Goal: Complete application form

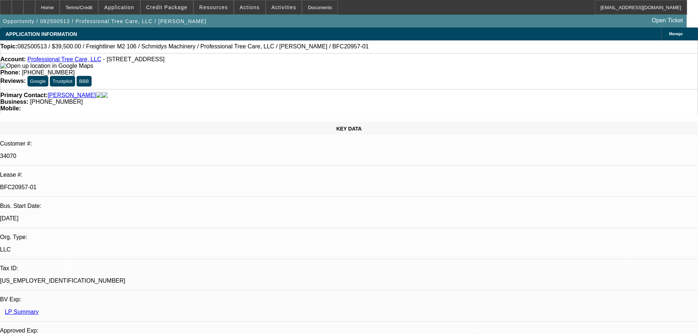
select select "0"
select select "6"
select select "0"
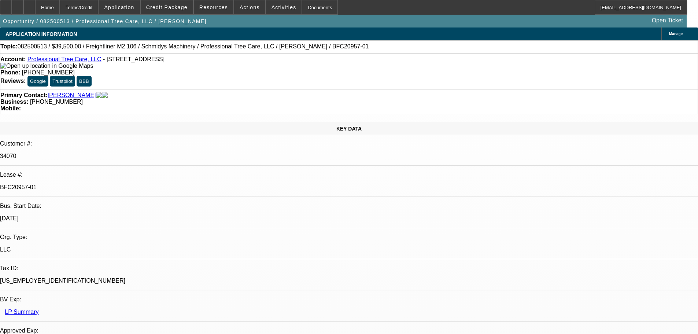
select select "0"
select select "6"
select select "0"
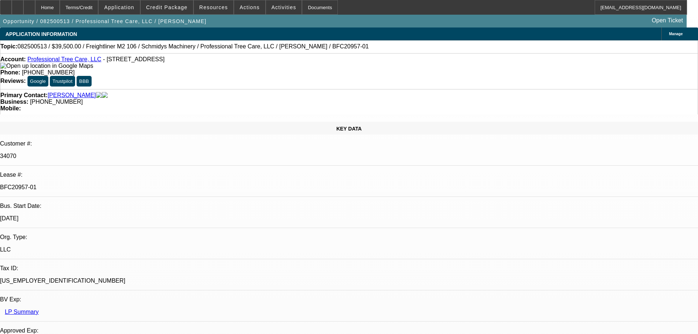
select select "0"
select select "6"
select select "0"
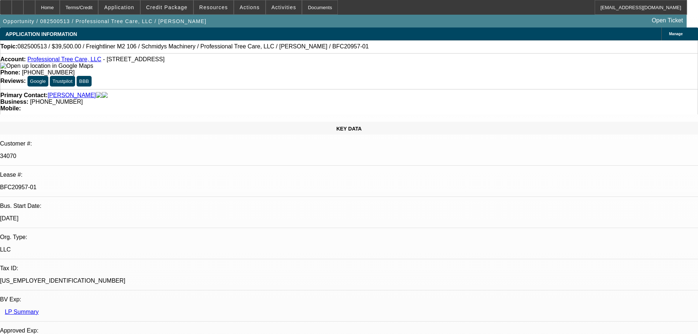
select select "6"
click at [23, 6] on div at bounding box center [18, 7] width 12 height 15
click at [168, 12] on span at bounding box center [167, 8] width 52 height 18
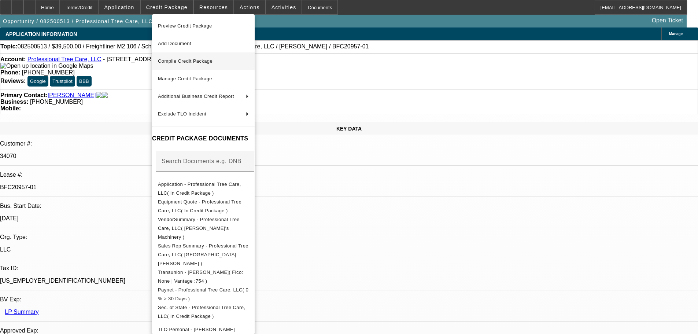
click at [189, 60] on span "Compile Credit Package" at bounding box center [185, 60] width 55 height 5
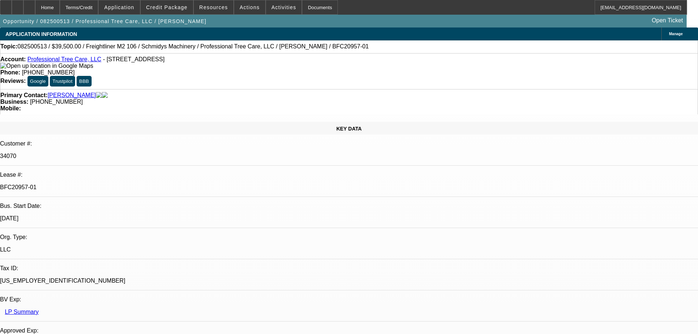
select select "0"
select select "6"
select select "0"
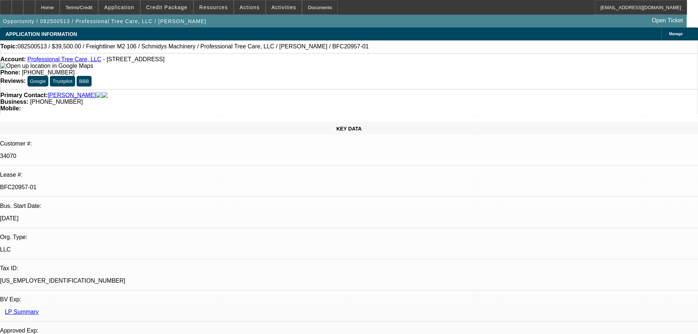
select select "0"
select select "6"
select select "0"
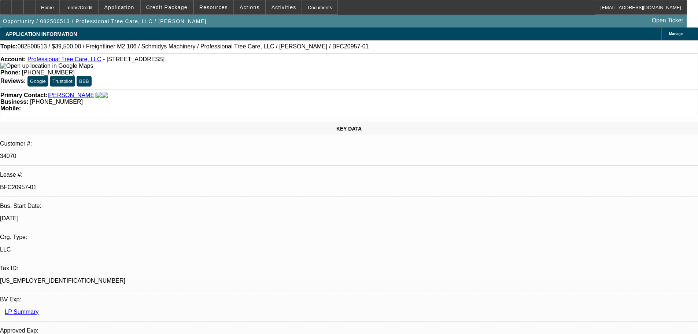
select select "0"
select select "6"
select select "0"
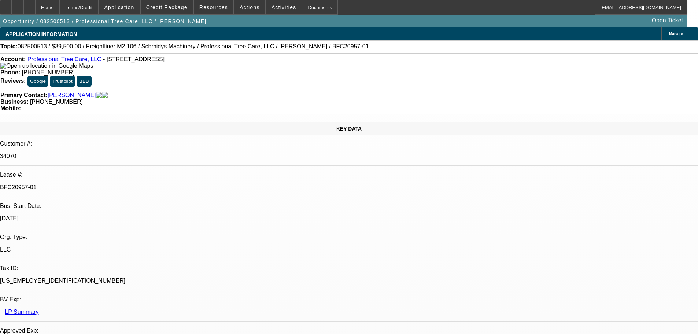
select select "6"
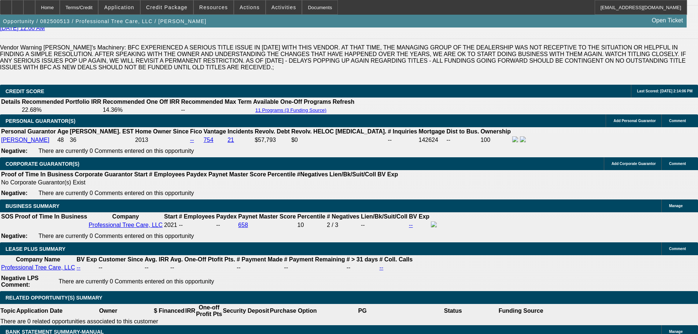
scroll to position [1100, 0]
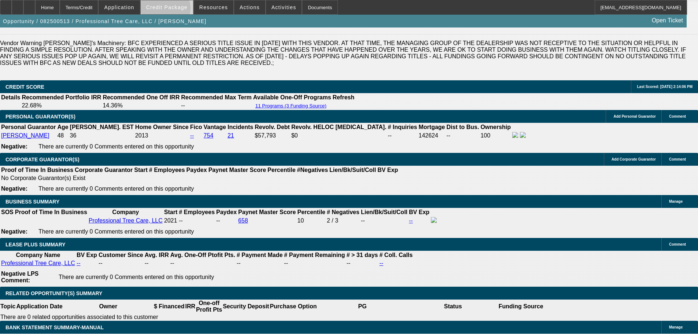
click at [177, 10] on span "Credit Package" at bounding box center [166, 7] width 41 height 6
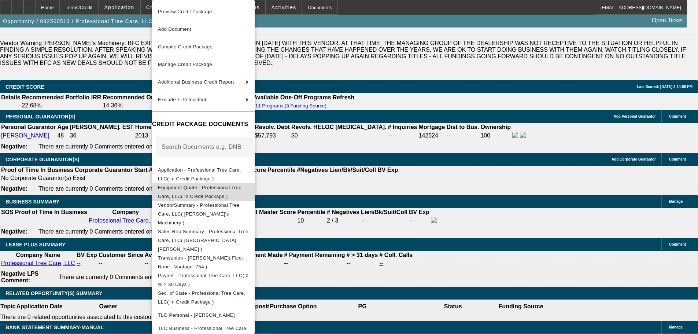
click at [221, 189] on span "Equipment Quote - Professional Tree Care, LLC( In Credit Package )" at bounding box center [200, 192] width 84 height 14
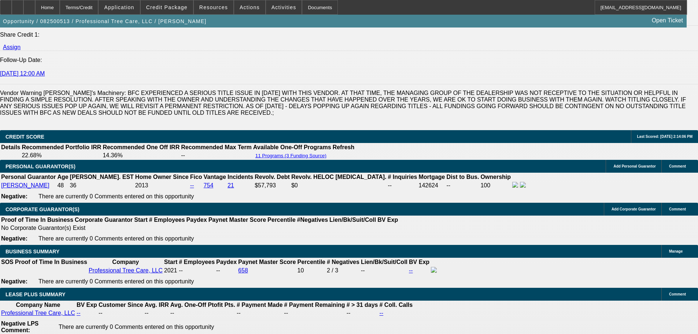
scroll to position [1063, 0]
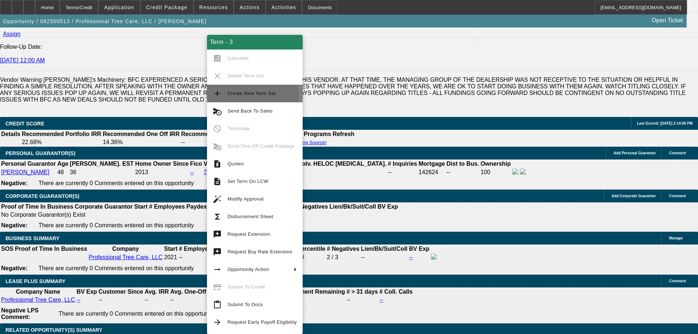
click at [246, 95] on span "Create New Term Set" at bounding box center [252, 93] width 48 height 5
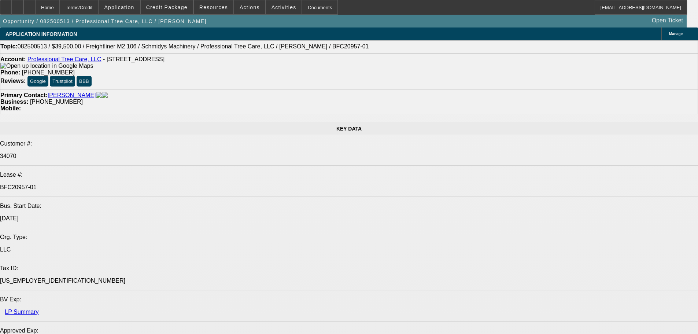
select select "0"
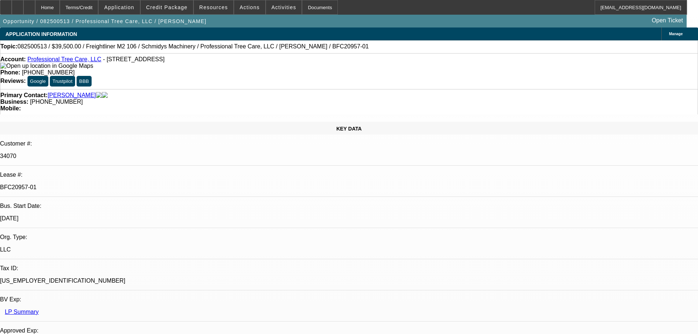
select select "0"
select select "6"
select select "0"
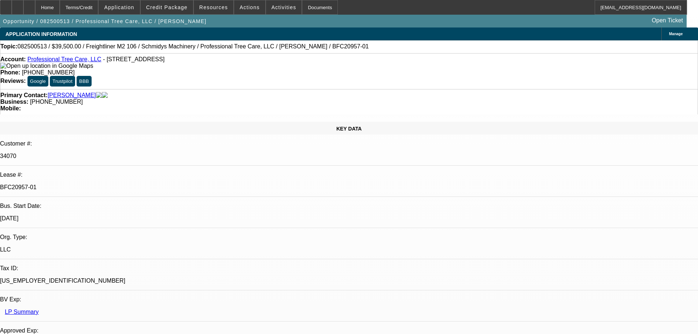
select select "6"
select select "0"
select select "6"
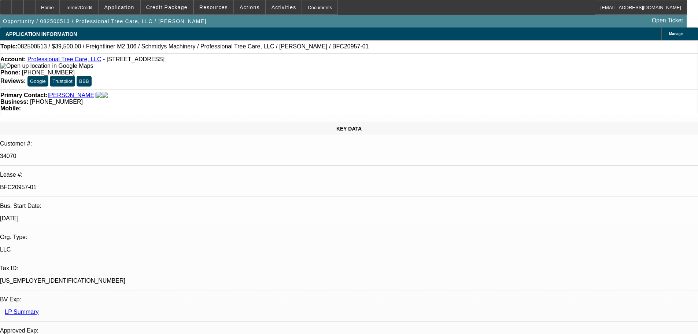
select select "0"
select select "6"
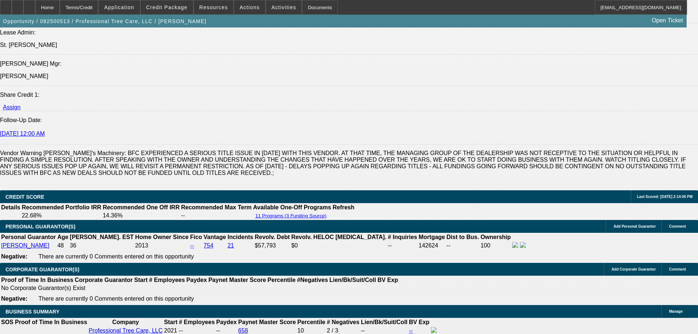
scroll to position [1032, 0]
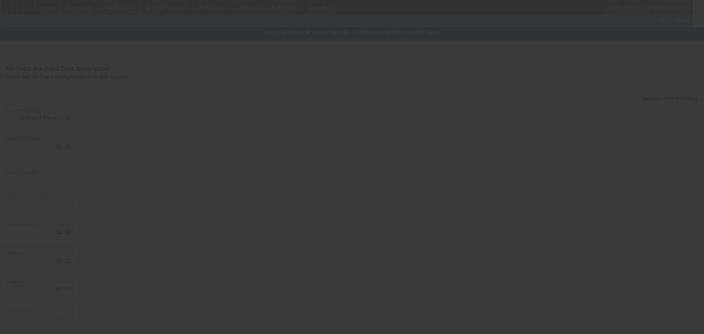
type input "$69,500.00"
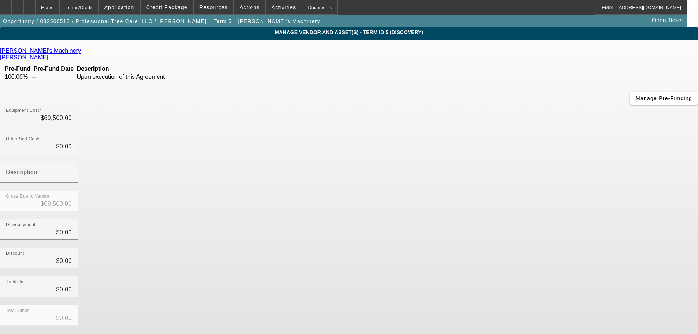
click at [83, 54] on icon at bounding box center [83, 51] width 0 height 6
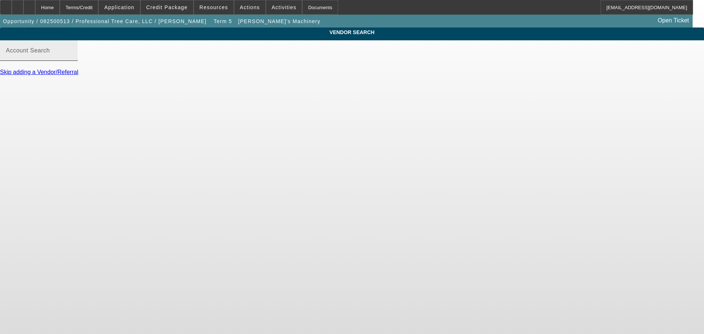
click at [72, 58] on input "Account Search" at bounding box center [39, 53] width 66 height 9
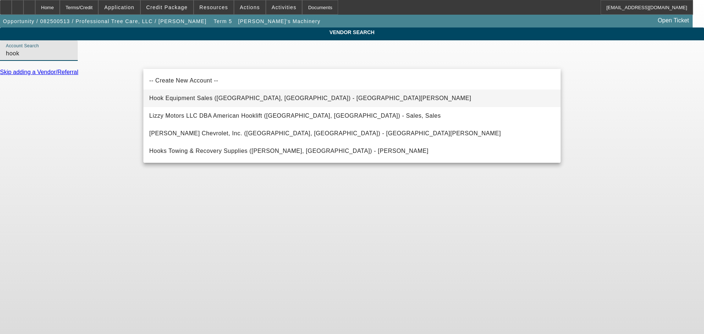
click at [266, 96] on mat-option "Hook Equipment Sales ([GEOGRAPHIC_DATA], [GEOGRAPHIC_DATA]) - [GEOGRAPHIC_DATA]…" at bounding box center [351, 98] width 417 height 18
type input "Hook Equipment Sales ([GEOGRAPHIC_DATA], [GEOGRAPHIC_DATA]) - [GEOGRAPHIC_DATA]…"
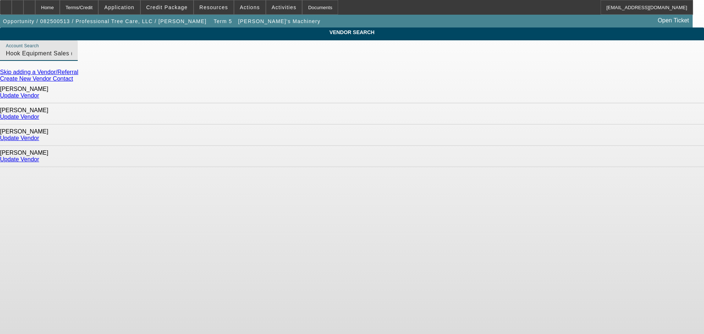
click at [39, 92] on link "Update Vendor" at bounding box center [19, 95] width 39 height 6
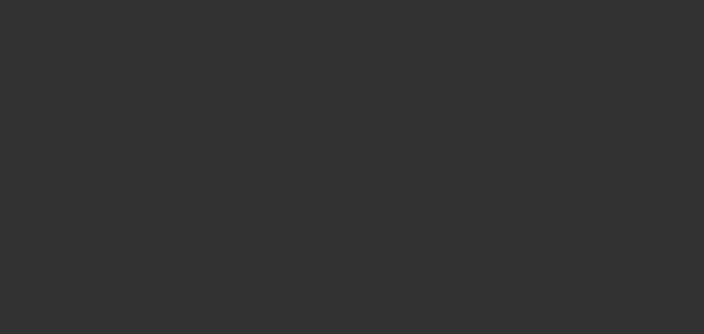
type input "$69,500.00"
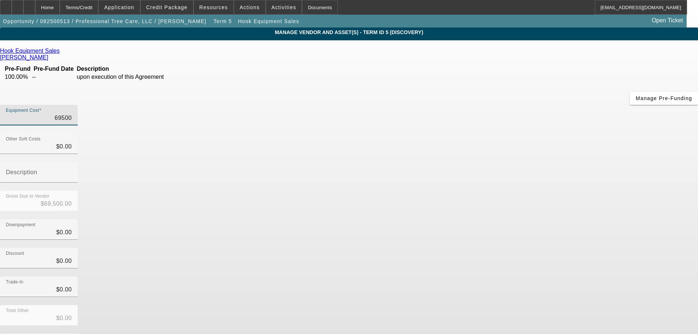
drag, startPoint x: 418, startPoint y: 63, endPoint x: 531, endPoint y: 48, distance: 113.4
click at [511, 105] on div "Equipment Cost 69500" at bounding box center [349, 119] width 698 height 29
type input "8"
type input "$8.00"
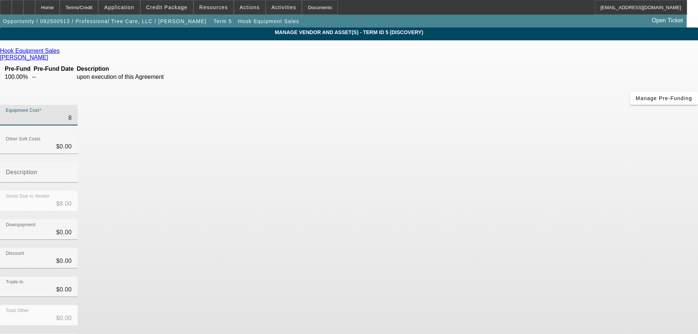
type input "82"
type input "$82.00"
type input "825"
type input "$825.00"
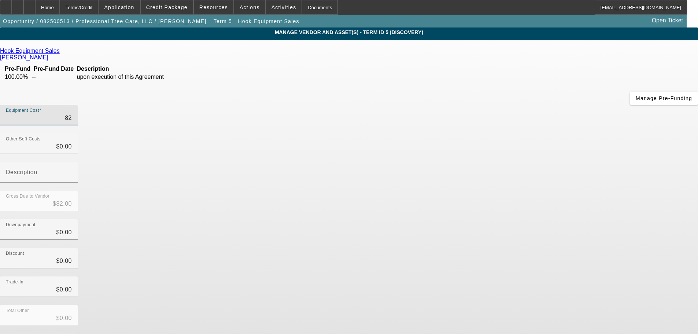
type input "$825.00"
type input "8250"
type input "$8,250.00"
type input "82500"
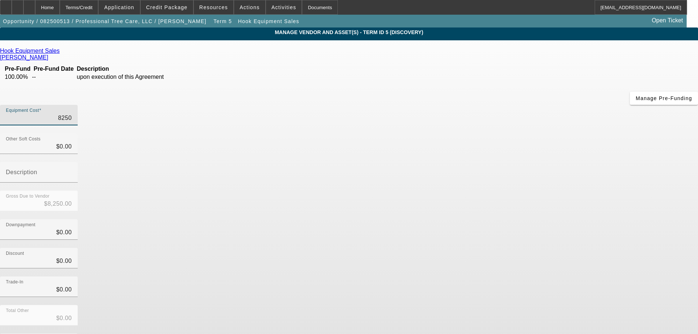
type input "$82,500.00"
click at [495, 276] on div "Trade-In $0.00" at bounding box center [349, 290] width 698 height 29
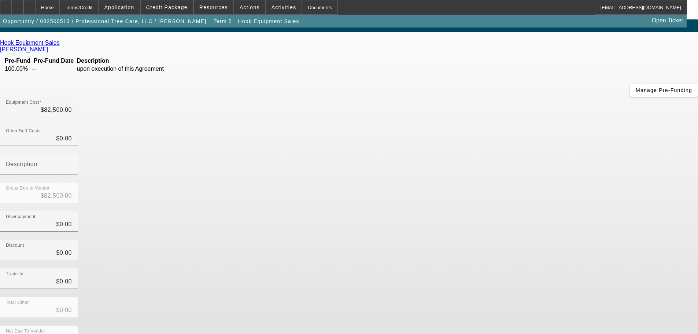
scroll to position [10, 0]
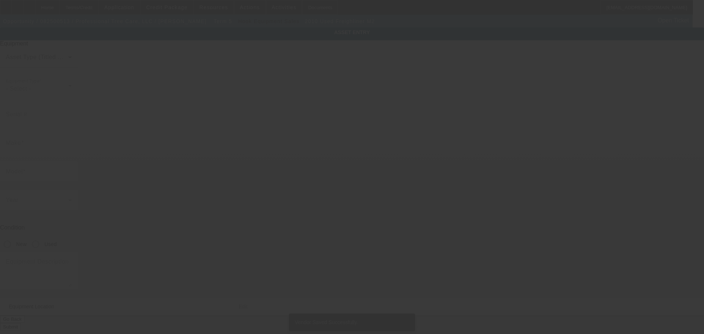
type input "[US_VEHICLE_IDENTIFICATION_NUMBER]"
type input "Freighliner"
type input "M2"
radio input "true"
type input "[STREET_ADDRESS]"
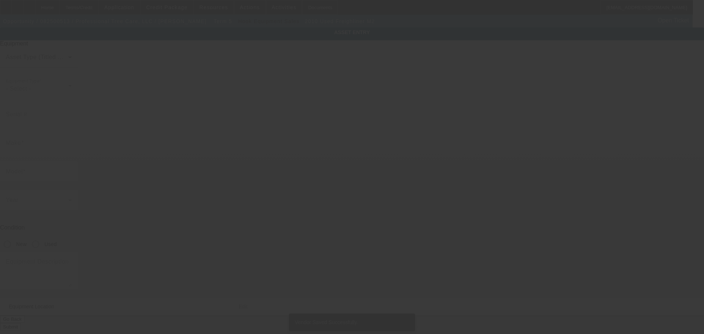
type input "Avon"
type input "46123"
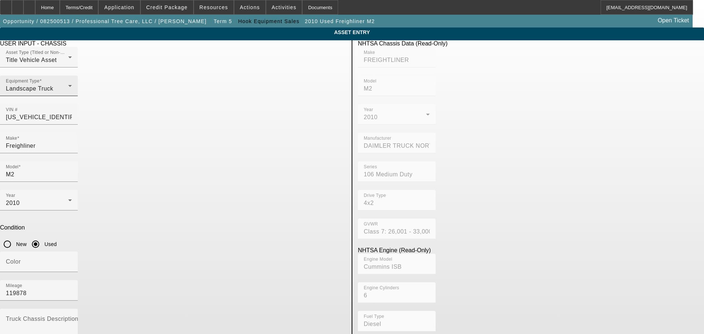
click at [68, 93] on div "Landscape Truck" at bounding box center [37, 88] width 62 height 9
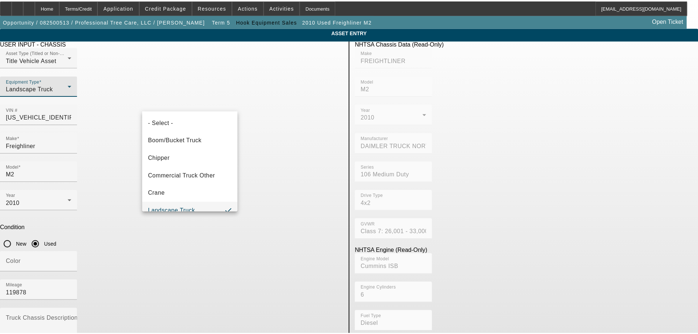
scroll to position [8, 0]
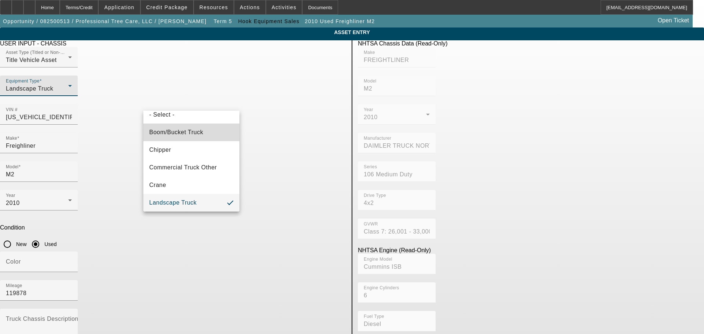
drag, startPoint x: 200, startPoint y: 134, endPoint x: 220, endPoint y: 133, distance: 19.8
click at [200, 133] on span "Boom/Bucket Truck" at bounding box center [176, 132] width 54 height 9
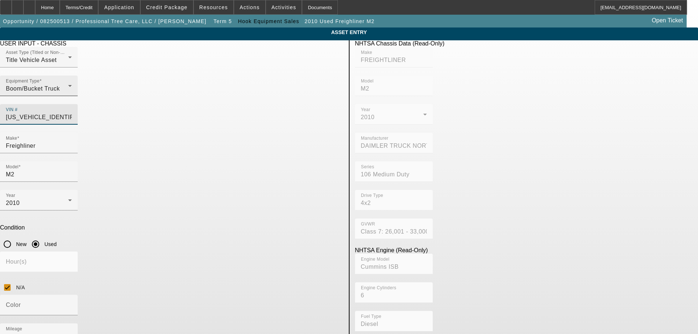
drag, startPoint x: 311, startPoint y: 103, endPoint x: 232, endPoint y: 103, distance: 78.8
click at [232, 103] on div "Asset Type (Titled or Non-Titled) Title Vehicle Asset Equipment Type Boom/Bucke…" at bounding box center [171, 90] width 343 height 86
paste input "[US_VEHICLE_IDENTIFICATION_NUMBER]"
type input "[US_VEHICLE_IDENTIFICATION_NUMBER]"
type input "FORD"
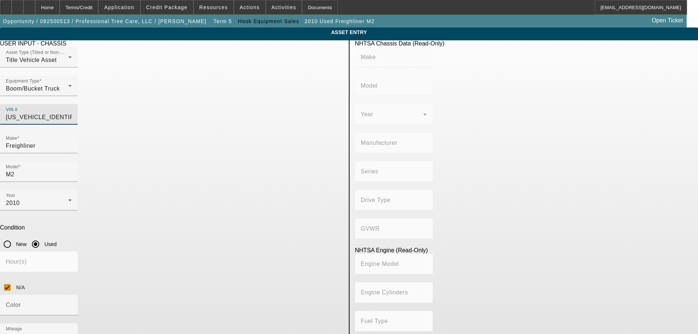
type input "F-750"
type input "BLUE DIAMOND TRUCK, S. DE [PERSON_NAME] DE C. V."
type input "4x2"
type input "Class 7: 26,001 - 33,000 lb (11,794 - 14,969 kg)"
type input "6"
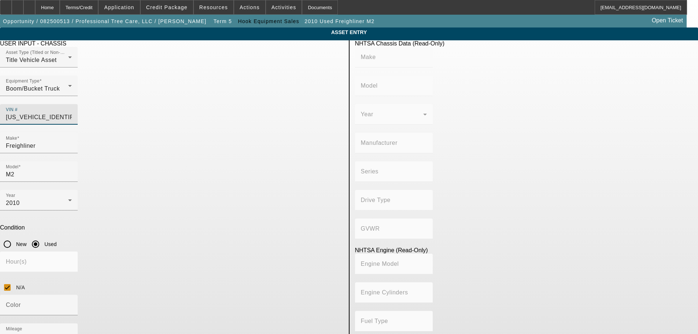
type input "Diesel"
type input "408.85908543470"
type input "6.7"
type input "[US_VEHICLE_IDENTIFICATION_NUMBER]"
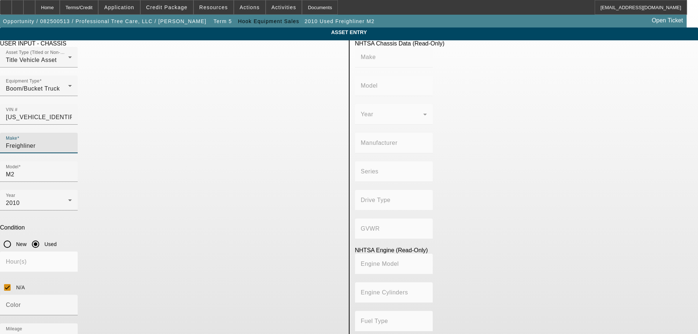
drag, startPoint x: 185, startPoint y: 132, endPoint x: 116, endPoint y: 141, distance: 69.5
click at [116, 141] on app-asset-collateral-manage "ASSET ENTRY Delete asset USER INPUT - CHASSIS Asset Type (Titled or Non-Titled)…" at bounding box center [349, 232] width 698 height 411
type input "FORD"
type input "F-750"
type input "BLUE DIAMOND TRUCK, S. DE [PERSON_NAME] DE C. V."
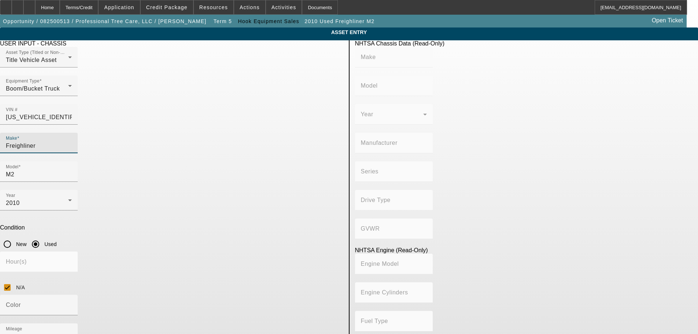
type input "4x2"
type input "Class 7: 26,001 - 33,000 lb (11,794 - 14,969 kg)"
type input "6"
type input "Diesel"
type input "408.85908543470"
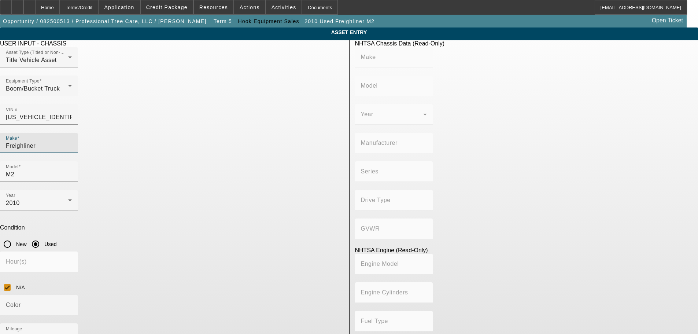
type input "6.7"
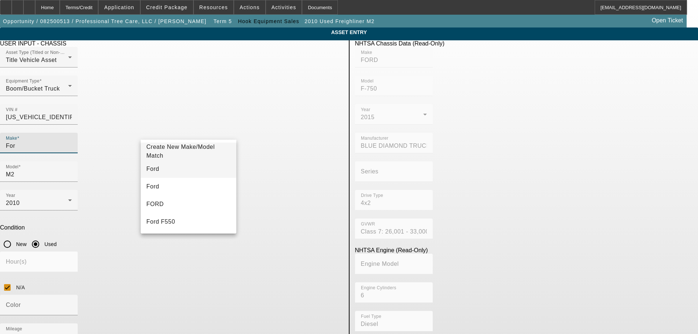
type input "For"
click at [161, 167] on mat-option "Ford" at bounding box center [189, 169] width 96 height 18
type input "Ford"
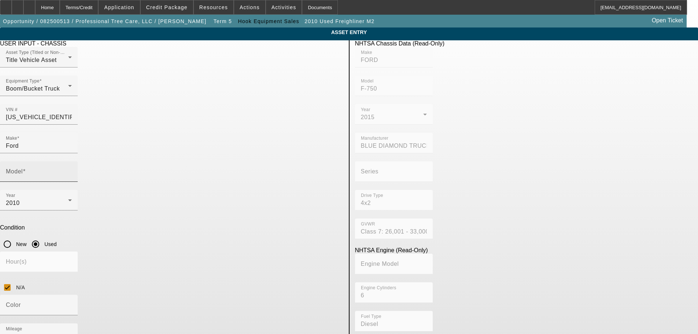
click at [23, 168] on mat-label "Model" at bounding box center [14, 171] width 17 height 6
click at [72, 170] on input "Model" at bounding box center [39, 174] width 66 height 9
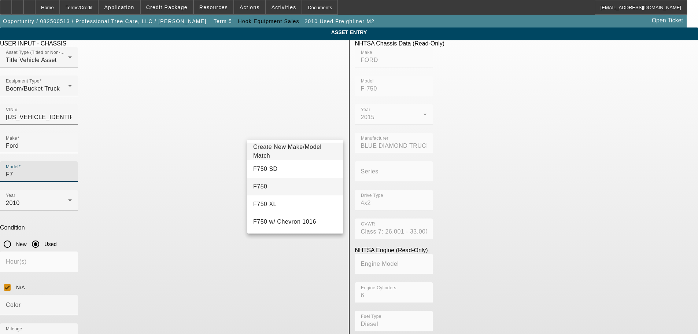
click at [274, 189] on mat-option "F750" at bounding box center [295, 187] width 96 height 18
type input "F750"
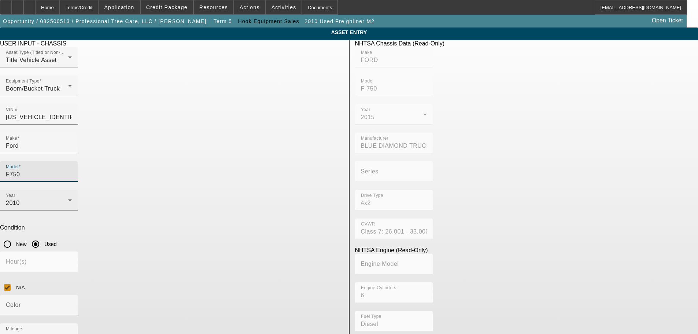
click at [68, 199] on div "2010" at bounding box center [37, 203] width 62 height 9
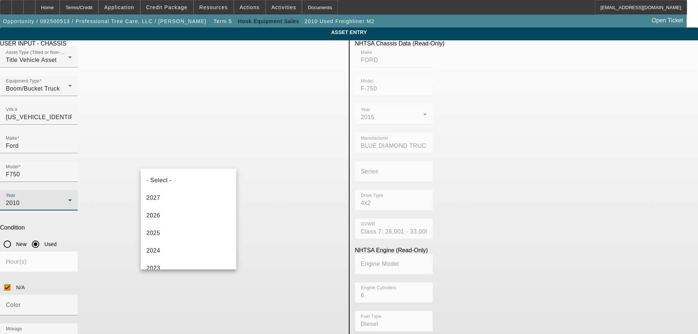
scroll to position [236, 0]
click at [179, 176] on mat-option "2015" at bounding box center [189, 173] width 96 height 18
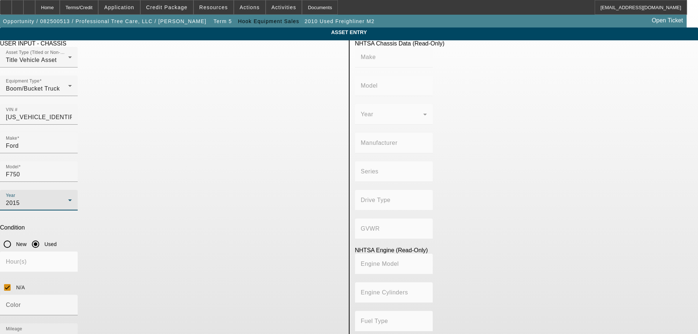
type input "FORD"
type input "F-750"
type input "BLUE DIAMOND TRUCK, S. DE [PERSON_NAME] DE C. V."
type input "4x2"
type input "Class 7: 26,001 - 33,000 lb (11,794 - 14,969 kg)"
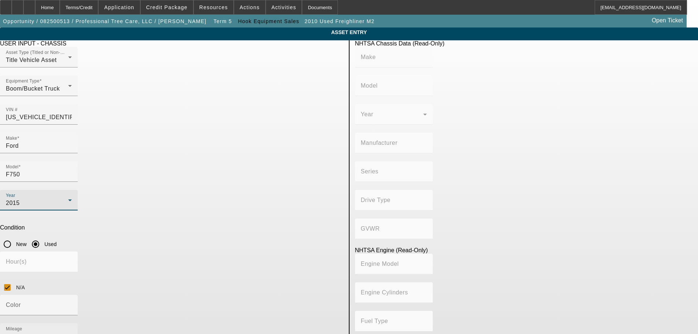
type input "6"
type input "Diesel"
type input "408.85908543470"
type input "6.7"
drag, startPoint x: 287, startPoint y: 221, endPoint x: 254, endPoint y: 221, distance: 33.0
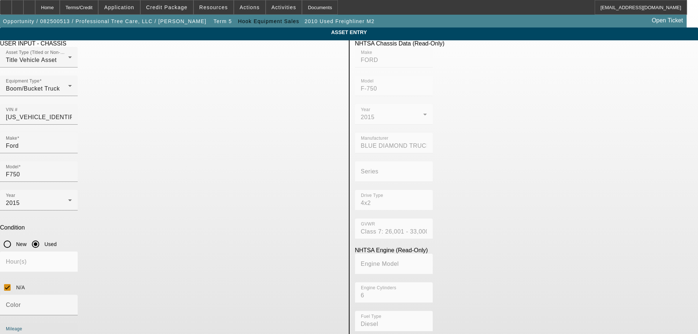
click at [72, 332] on input "119878" at bounding box center [39, 336] width 66 height 9
type input "100259"
click at [76, 257] on app-asset-collateral-manage "ASSET ENTRY Delete asset USER INPUT - CHASSIS Asset Type (Titled or Non-Titled)…" at bounding box center [349, 232] width 698 height 411
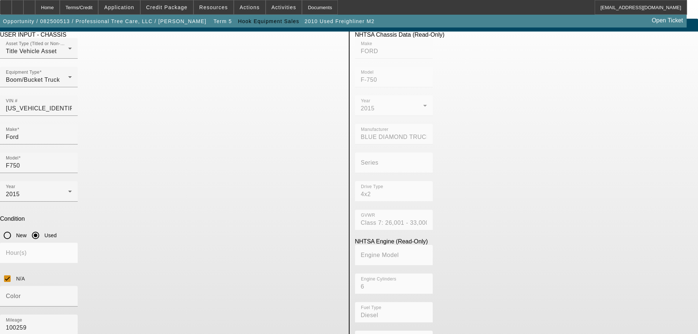
scroll to position [14, 0]
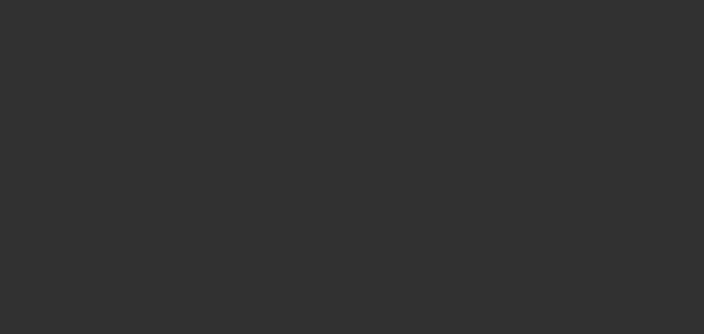
type input "$82,500.00"
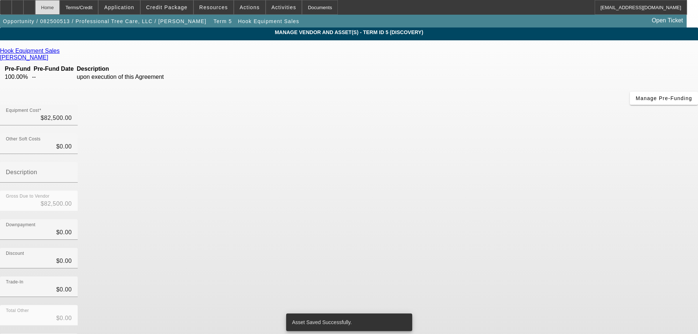
click at [60, 6] on div "Home" at bounding box center [47, 7] width 25 height 15
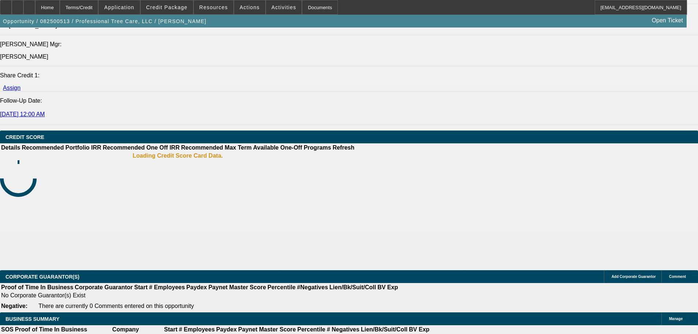
select select "0"
select select "6"
select select "0"
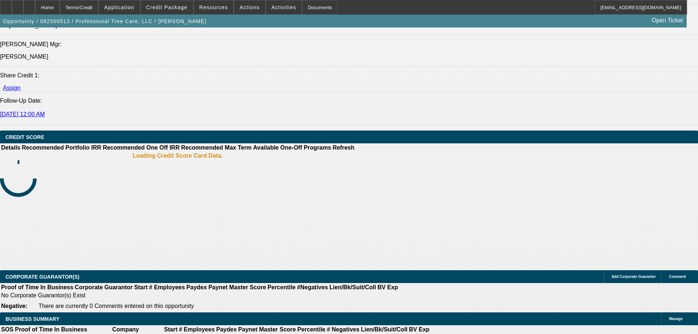
select select "0"
select select "6"
select select "0"
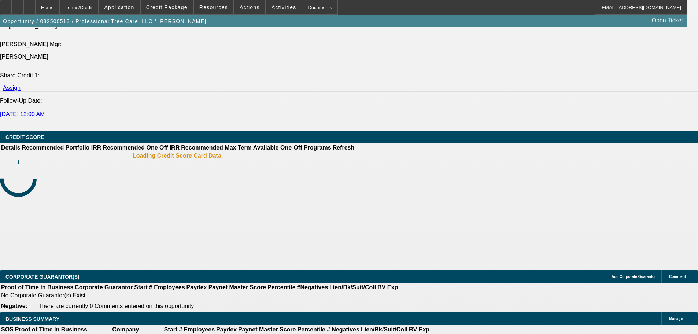
select select "0"
select select "6"
select select "0"
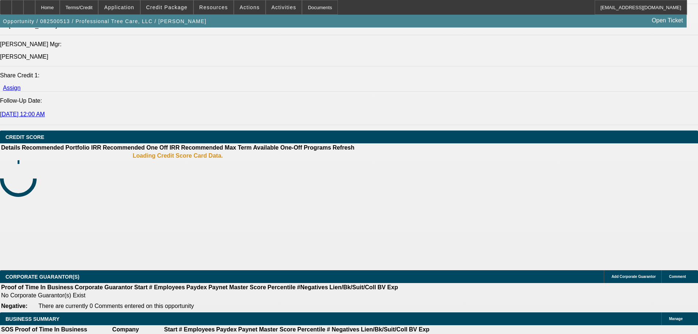
select select "6"
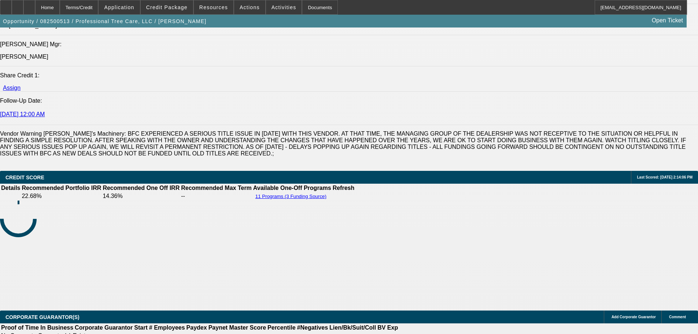
scroll to position [1068, 0]
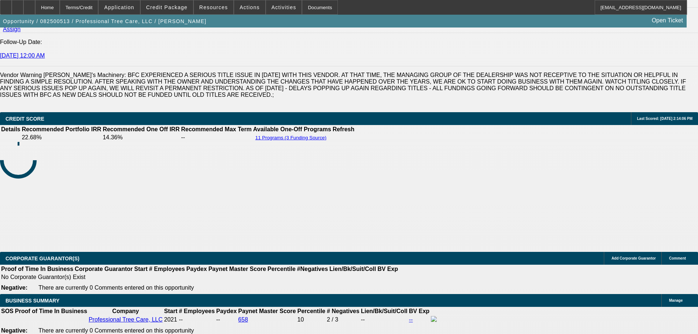
drag, startPoint x: 144, startPoint y: 230, endPoint x: 168, endPoint y: 226, distance: 24.2
type input "6"
type input "UNKNOWN"
type input "60"
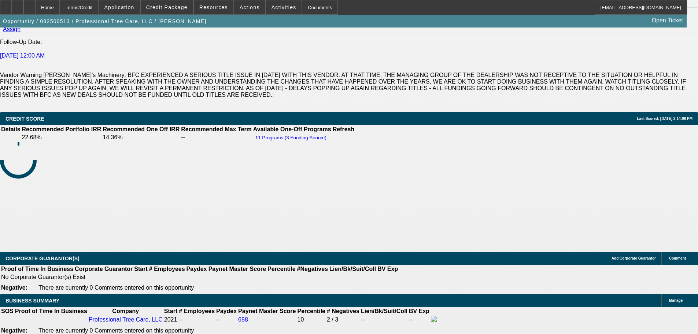
type input "$1,141.48"
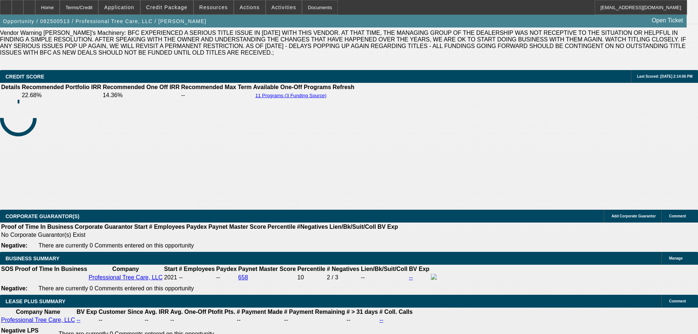
type input "60"
drag, startPoint x: 161, startPoint y: 229, endPoint x: 191, endPoint y: 224, distance: 30.7
type input "1"
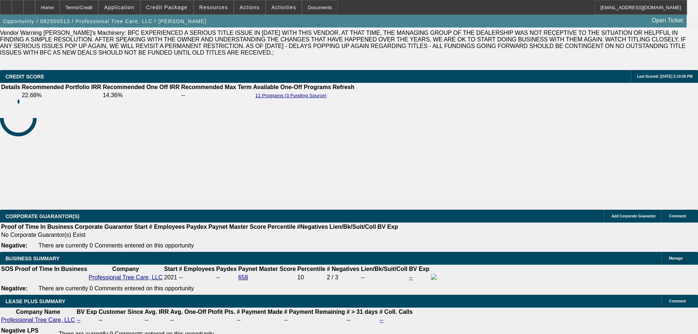
type input "$897.42"
type input "12"
type input "$1,167.83"
type input "12"
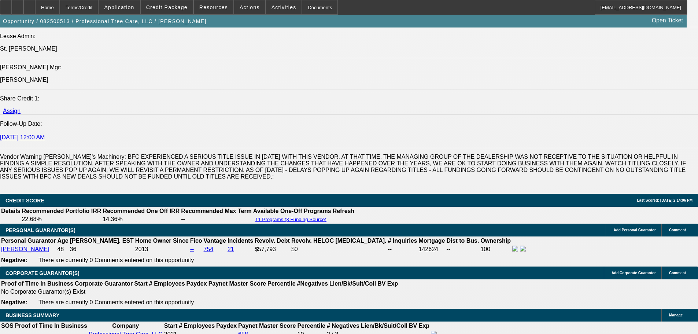
scroll to position [983, 0]
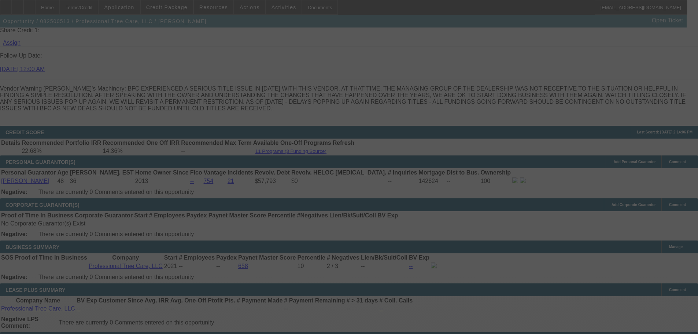
select select "0"
select select "6"
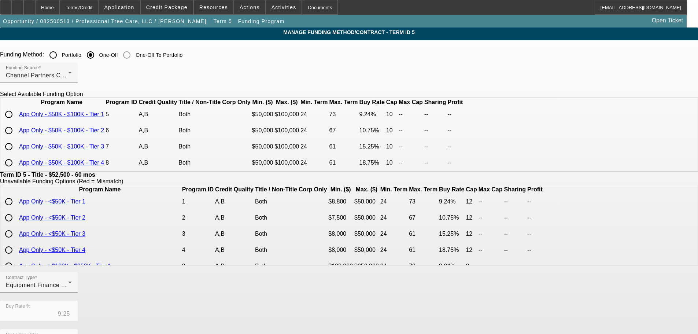
click at [16, 122] on input "radio" at bounding box center [8, 114] width 15 height 15
radio input "true"
type input "9.24"
type input "10"
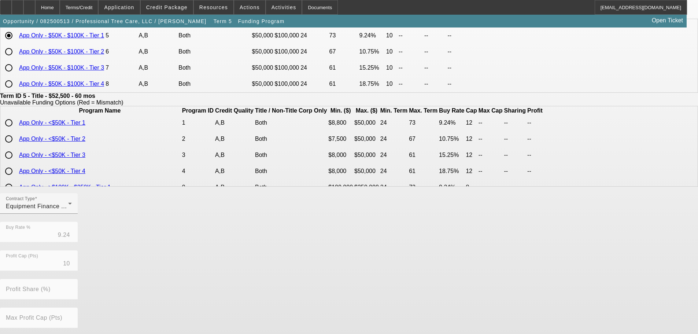
scroll to position [173, 0]
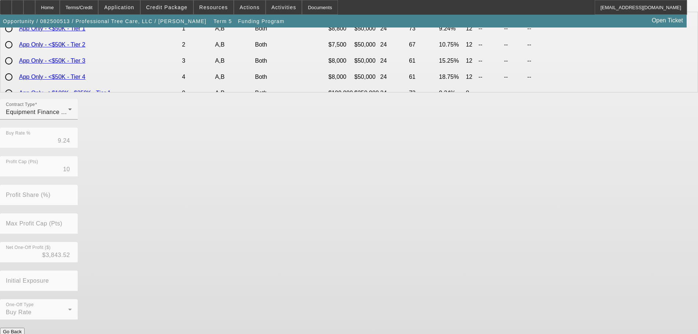
click at [21, 334] on button "Submit" at bounding box center [10, 339] width 21 height 8
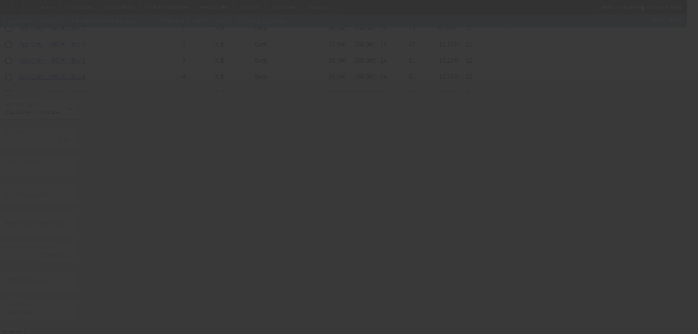
type input "9.25"
type input "12"
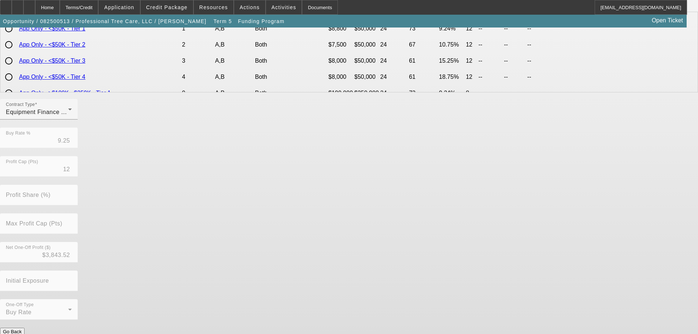
scroll to position [0, 0]
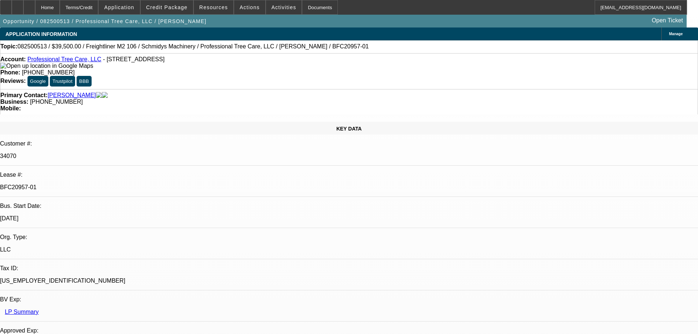
select select "0"
select select "6"
select select "0"
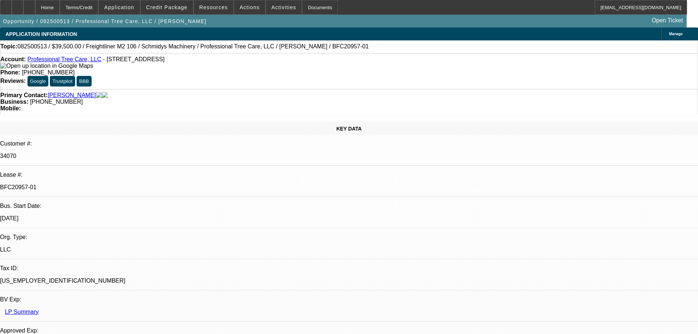
select select "0"
select select "6"
select select "0"
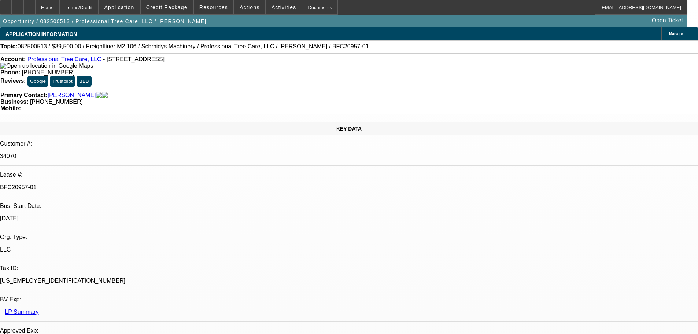
select select "0"
select select "6"
select select "0"
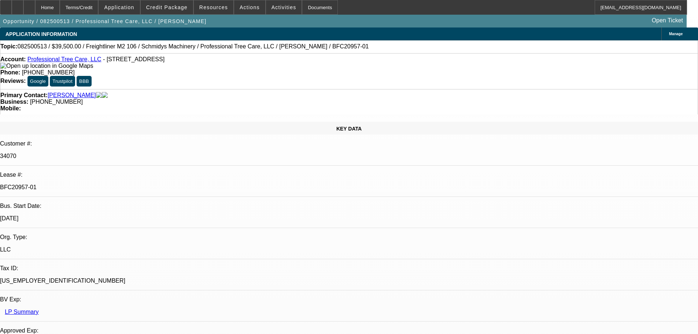
select select "6"
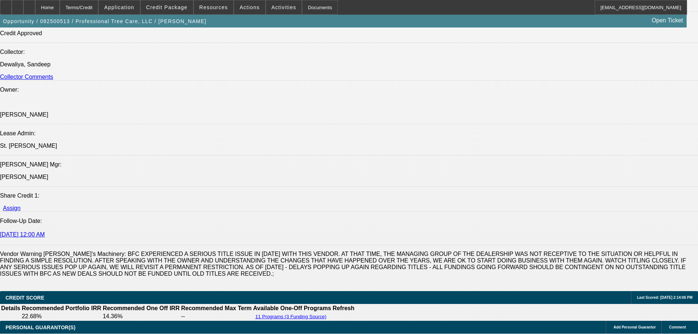
scroll to position [1063, 0]
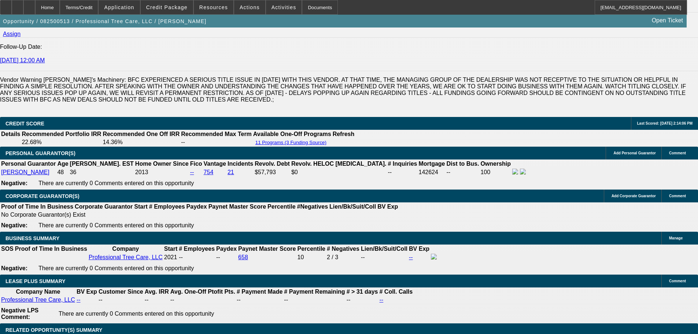
drag, startPoint x: 145, startPoint y: 221, endPoint x: 169, endPoint y: 218, distance: 24.8
drag, startPoint x: 162, startPoint y: 219, endPoint x: 192, endPoint y: 220, distance: 30.4
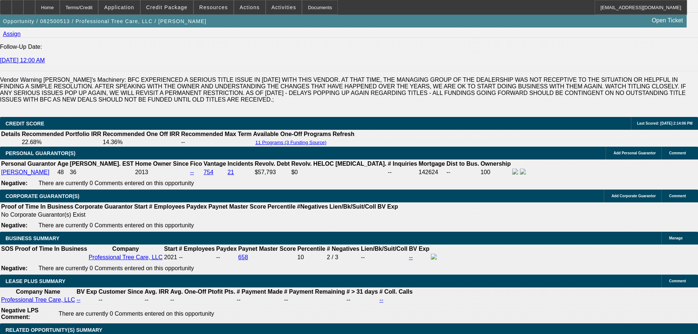
type input "UNKNOWN"
type input "11"
type input "$1,141.48"
type input "11.5"
type input "$1,154.61"
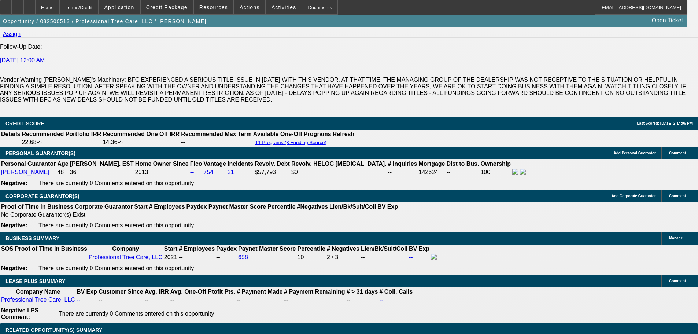
type input "11.5"
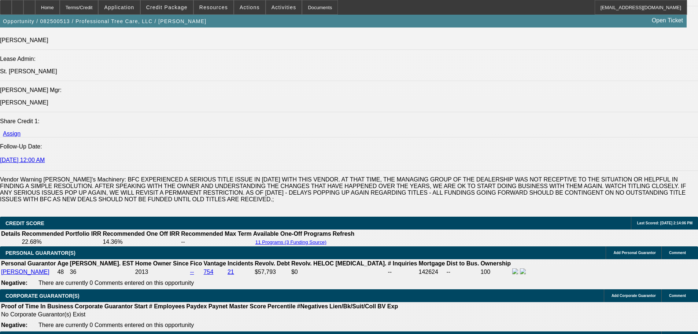
scroll to position [953, 0]
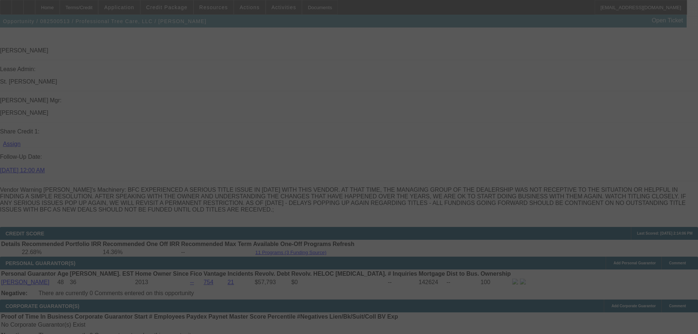
select select "0"
select select "6"
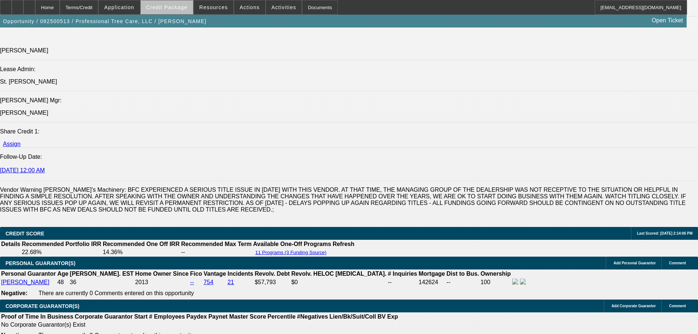
click at [180, 7] on span "Credit Package" at bounding box center [166, 7] width 41 height 6
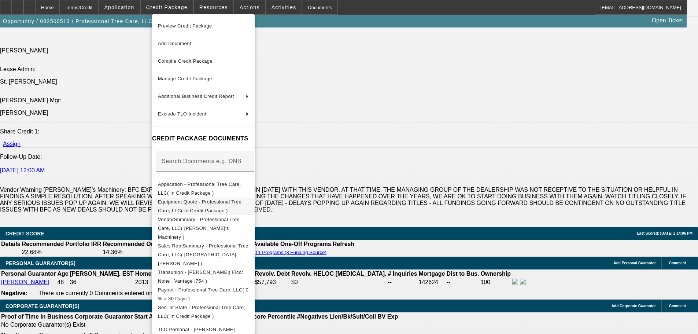
click at [242, 203] on span "Equipment Quote - Professional Tree Care, LLC( In Credit Package )" at bounding box center [200, 206] width 84 height 14
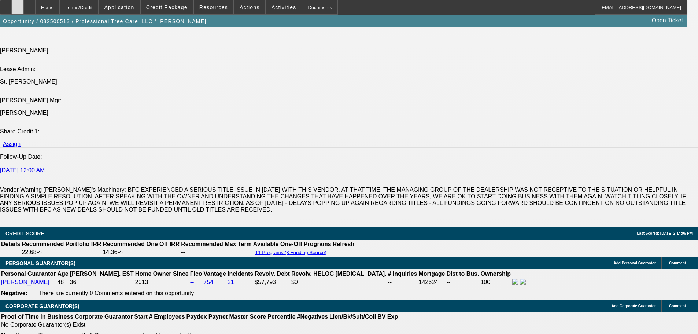
click at [23, 10] on div at bounding box center [18, 7] width 12 height 15
click at [163, 7] on span "Credit Package" at bounding box center [166, 7] width 41 height 6
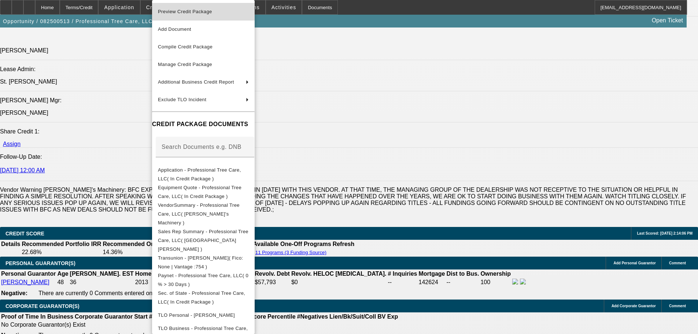
click at [168, 14] on span "Preview Credit Package" at bounding box center [185, 11] width 54 height 5
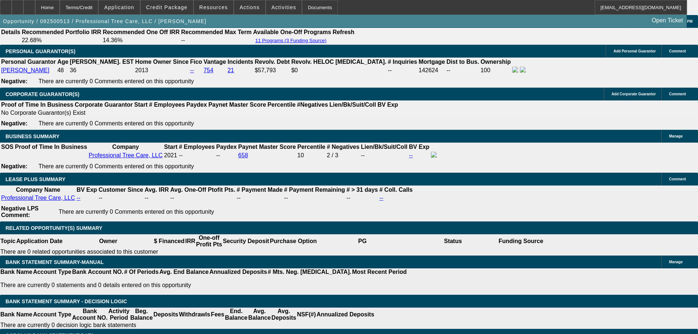
scroll to position [1173, 0]
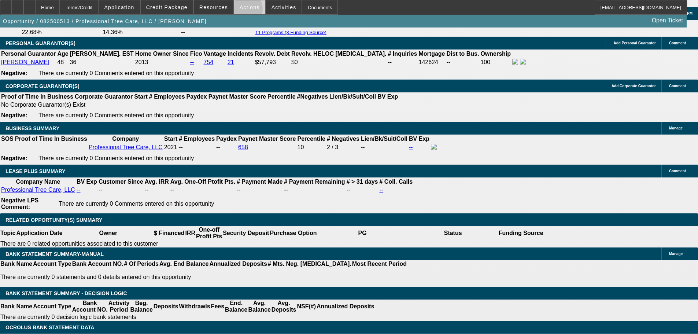
click at [241, 11] on span at bounding box center [249, 8] width 31 height 18
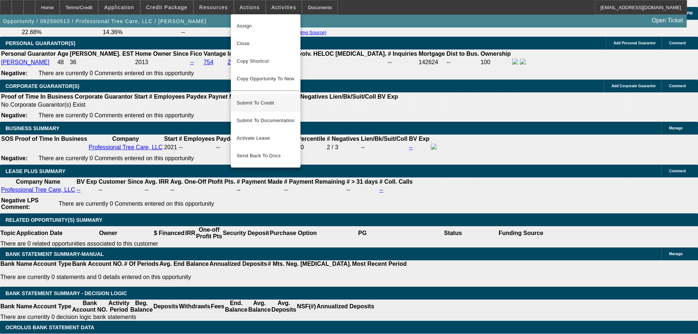
click at [276, 99] on span "Submit To Credit" at bounding box center [266, 103] width 58 height 9
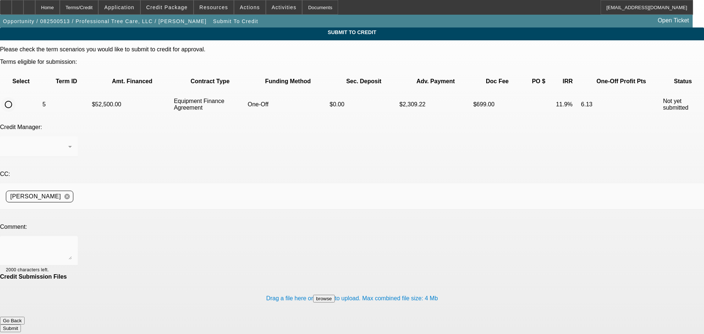
click at [16, 97] on input "radio" at bounding box center [8, 104] width 15 height 15
radio input "true"
click at [72, 242] on textarea at bounding box center [39, 251] width 66 height 18
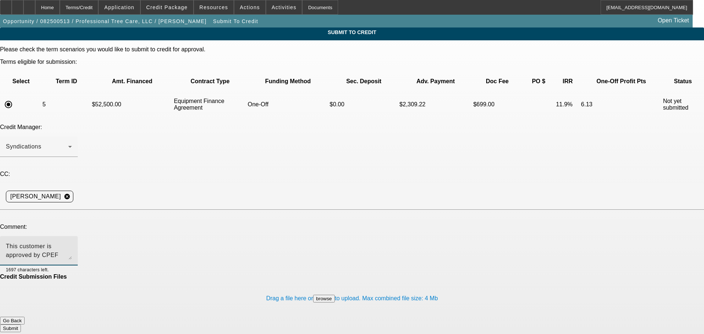
type textarea "This customer is approved by CPEF already, but the truck he was originally appr…"
click at [21, 324] on button "Submit" at bounding box center [10, 328] width 21 height 8
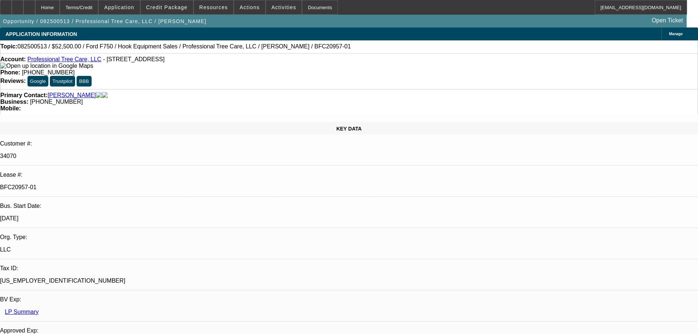
select select "0"
select select "6"
select select "0"
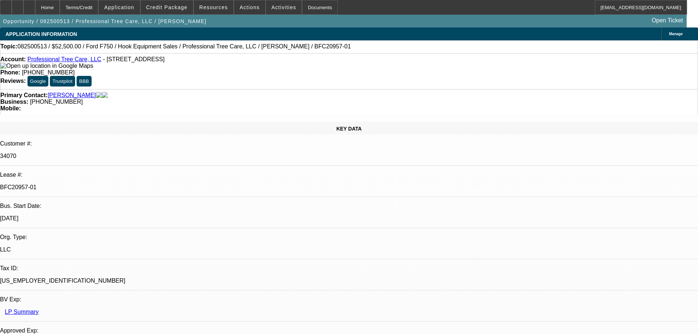
select select "0"
select select "6"
select select "0"
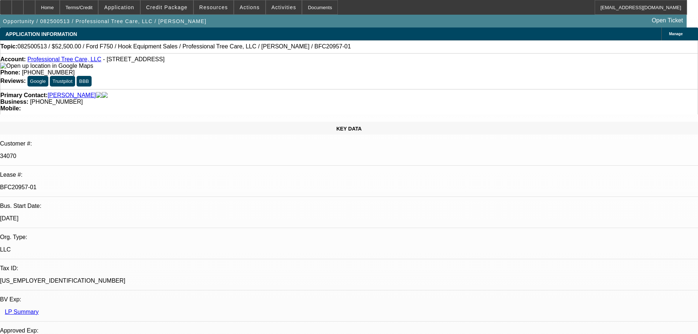
select select "0"
select select "6"
select select "0"
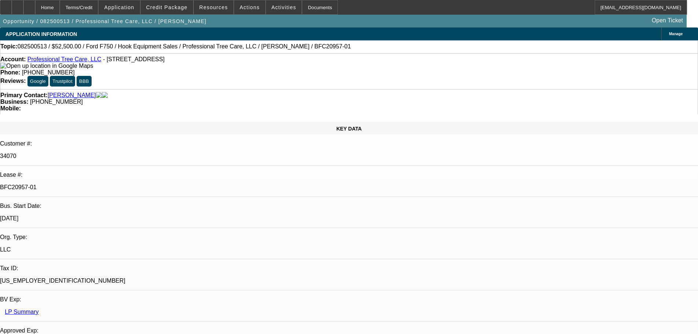
select select "6"
